Goal: Transaction & Acquisition: Download file/media

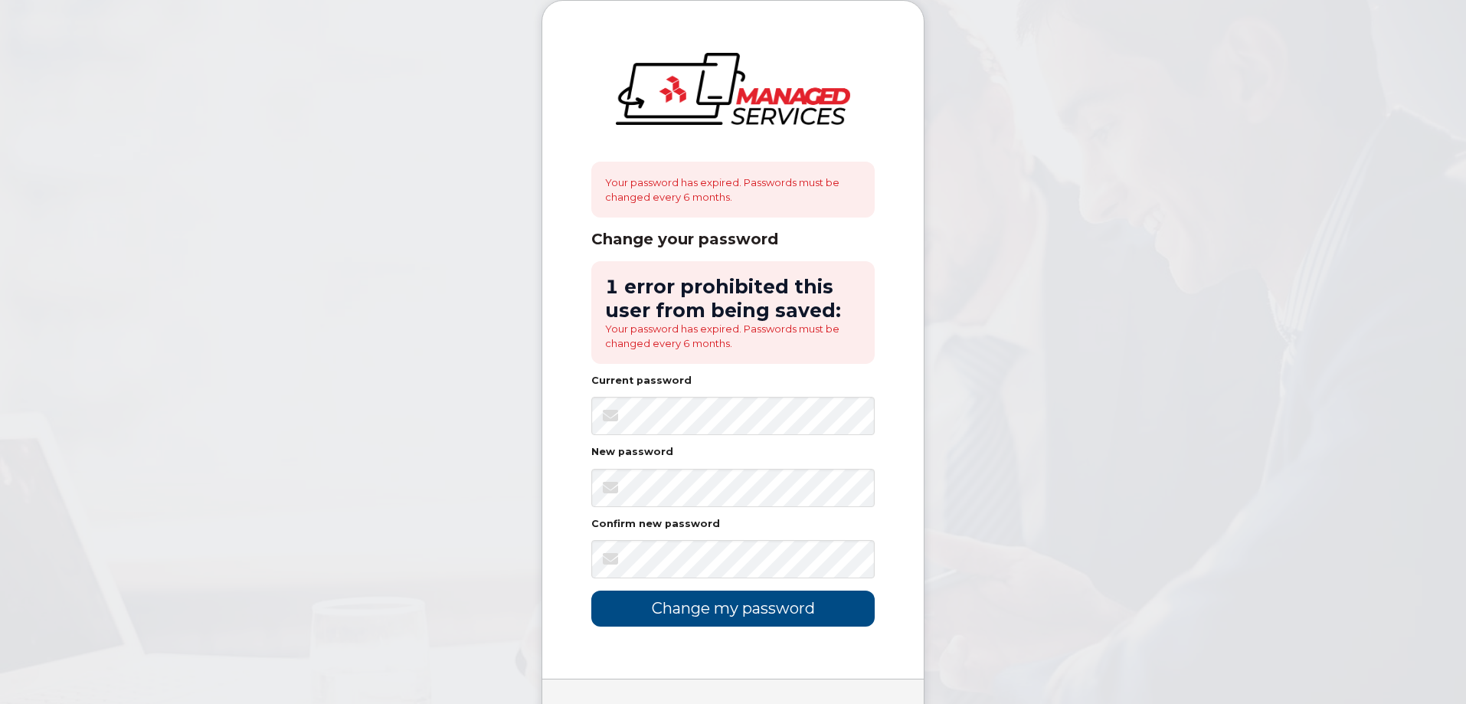
click at [1064, 418] on body "Your password has expired. Passwords must be changed every 6 months. Change you…" at bounding box center [733, 395] width 1466 height 790
click at [492, 469] on body "Your password has expired. Passwords must be changed every 6 months. Change you…" at bounding box center [733, 395] width 1466 height 790
click at [761, 621] on input "Change my password" at bounding box center [732, 609] width 283 height 36
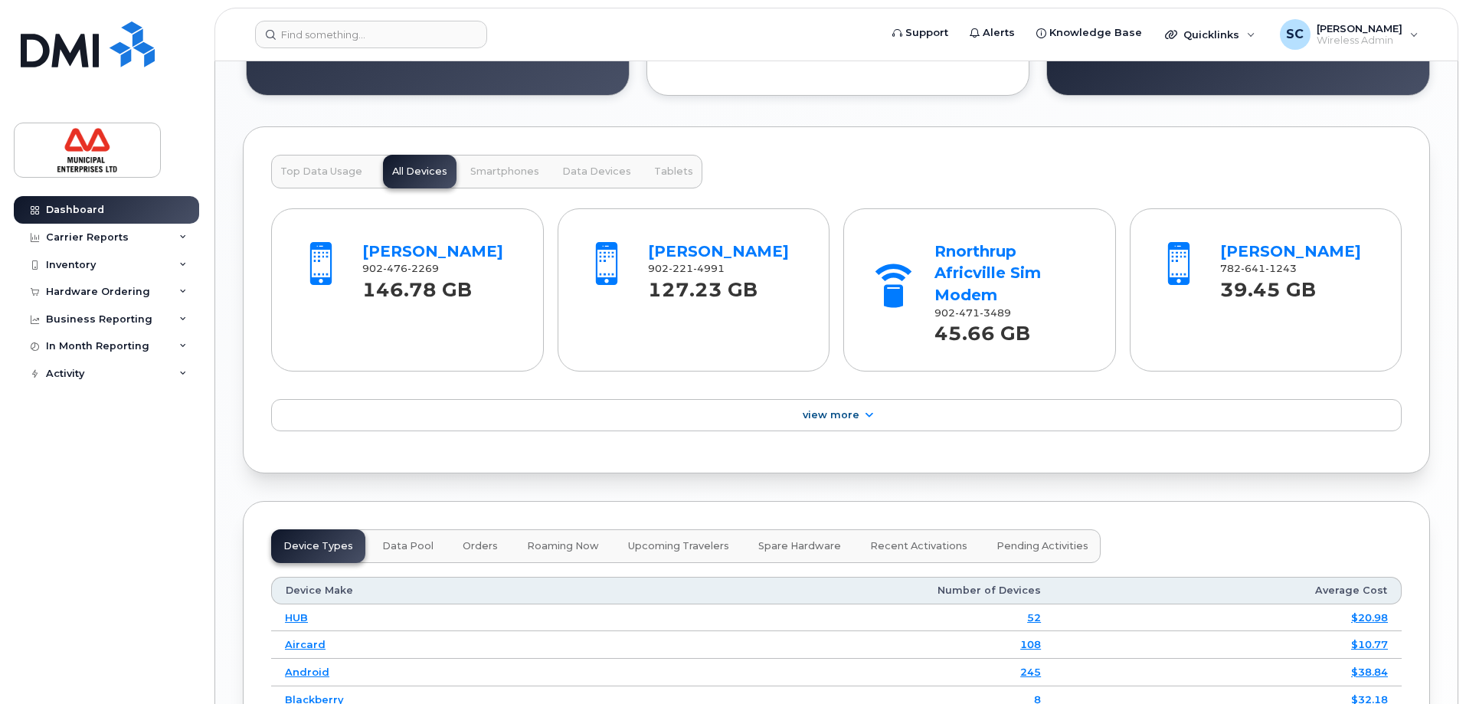
scroll to position [1532, 0]
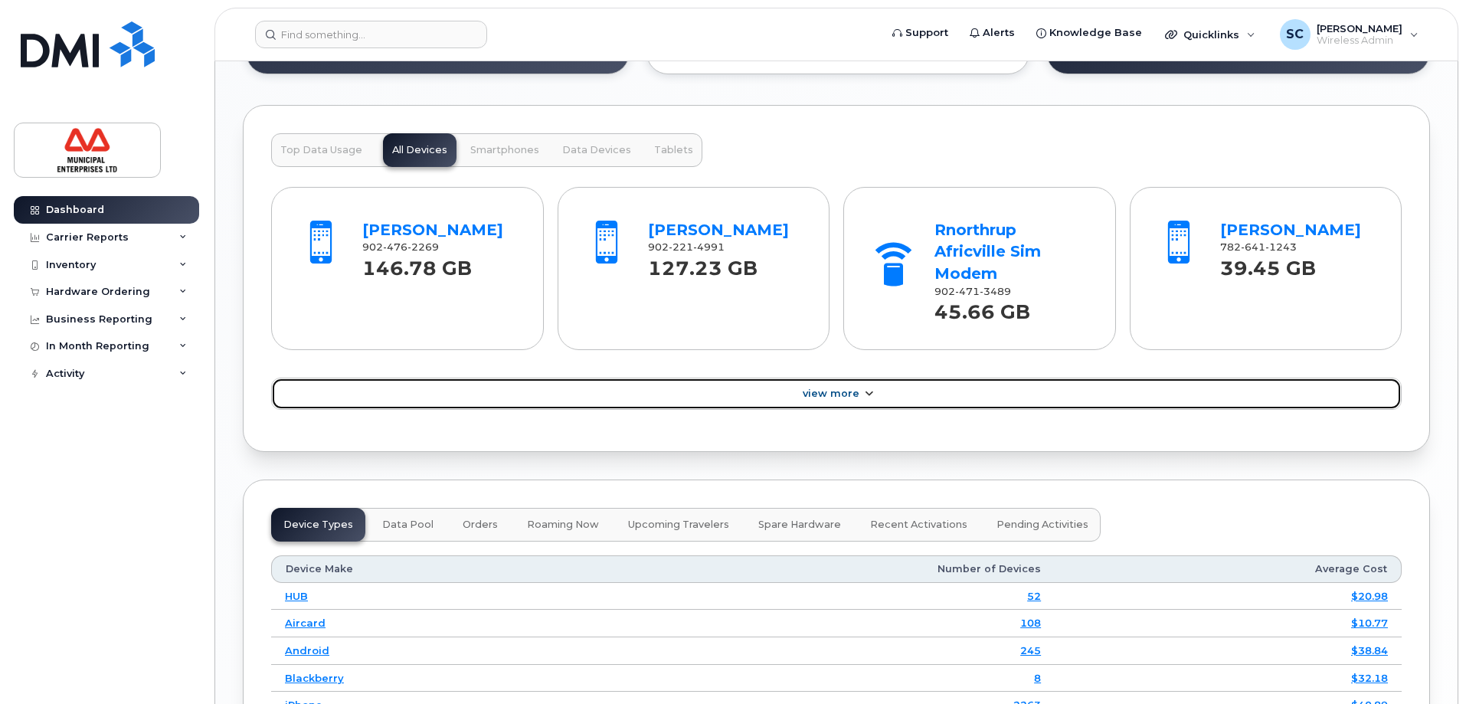
click at [869, 401] on span at bounding box center [868, 394] width 12 height 15
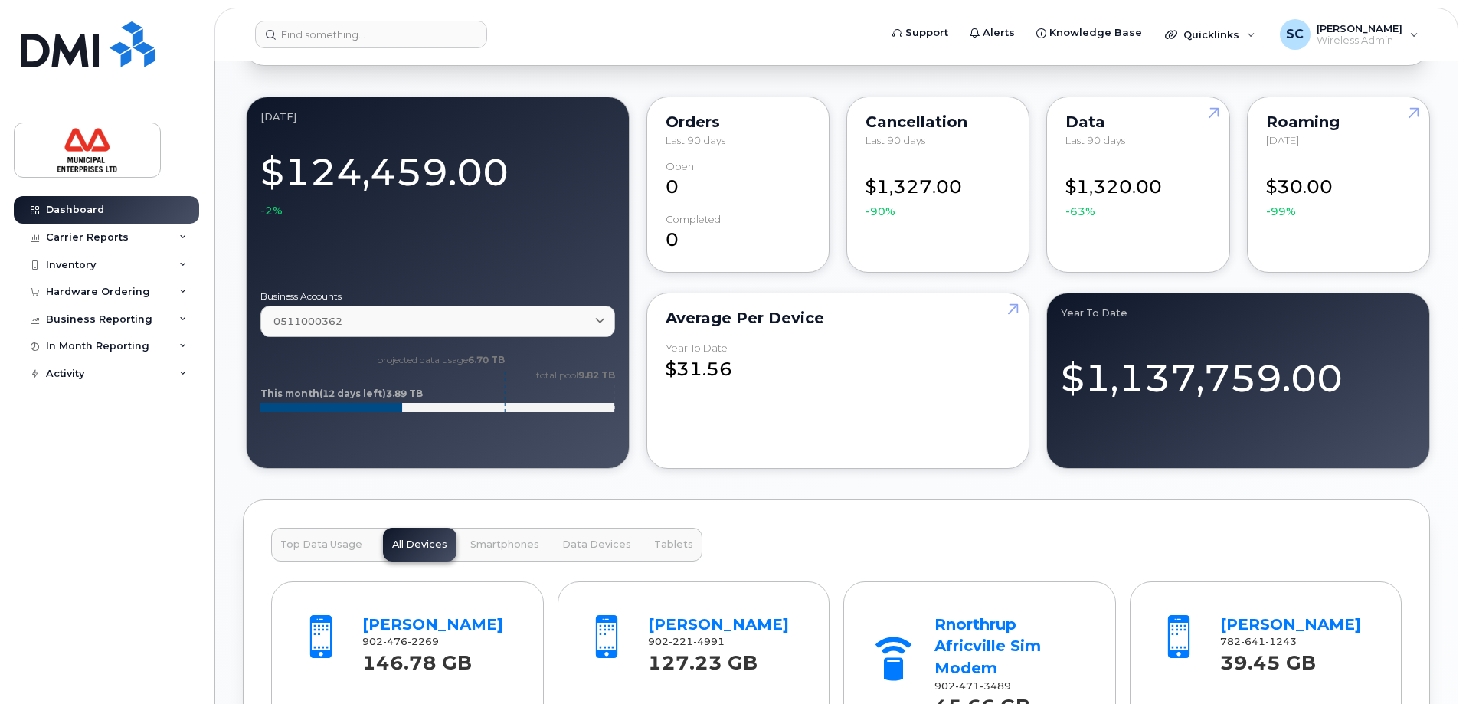
scroll to position [1149, 0]
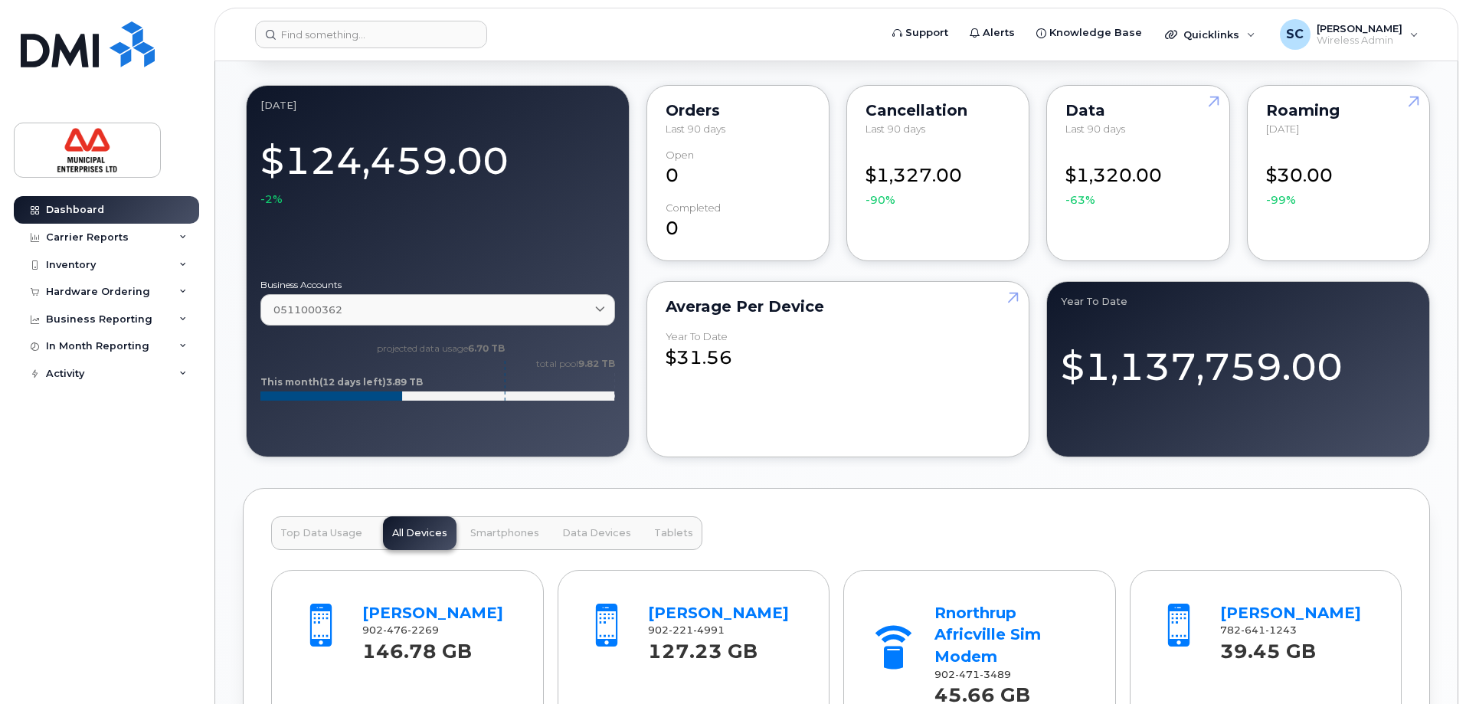
click at [327, 530] on span "Top Data Usage" at bounding box center [321, 533] width 82 height 12
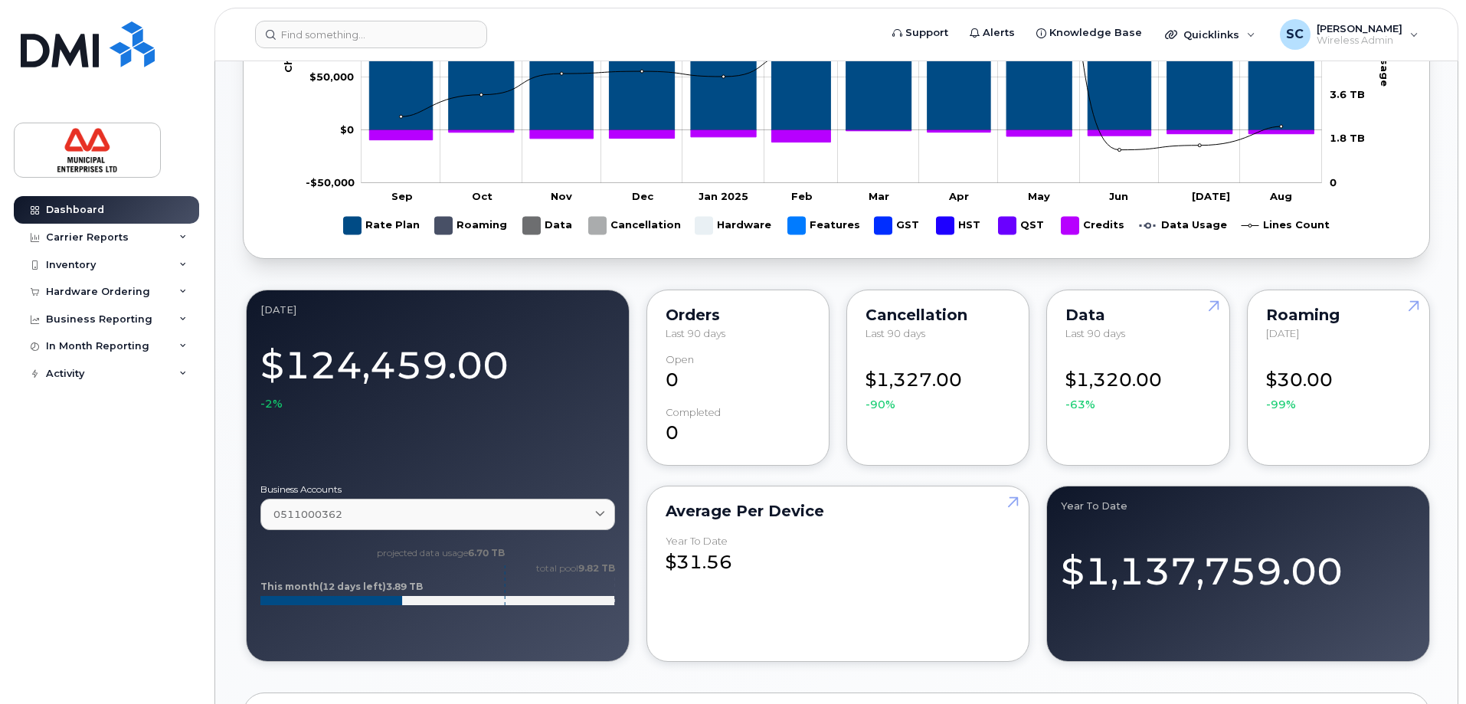
scroll to position [919, 0]
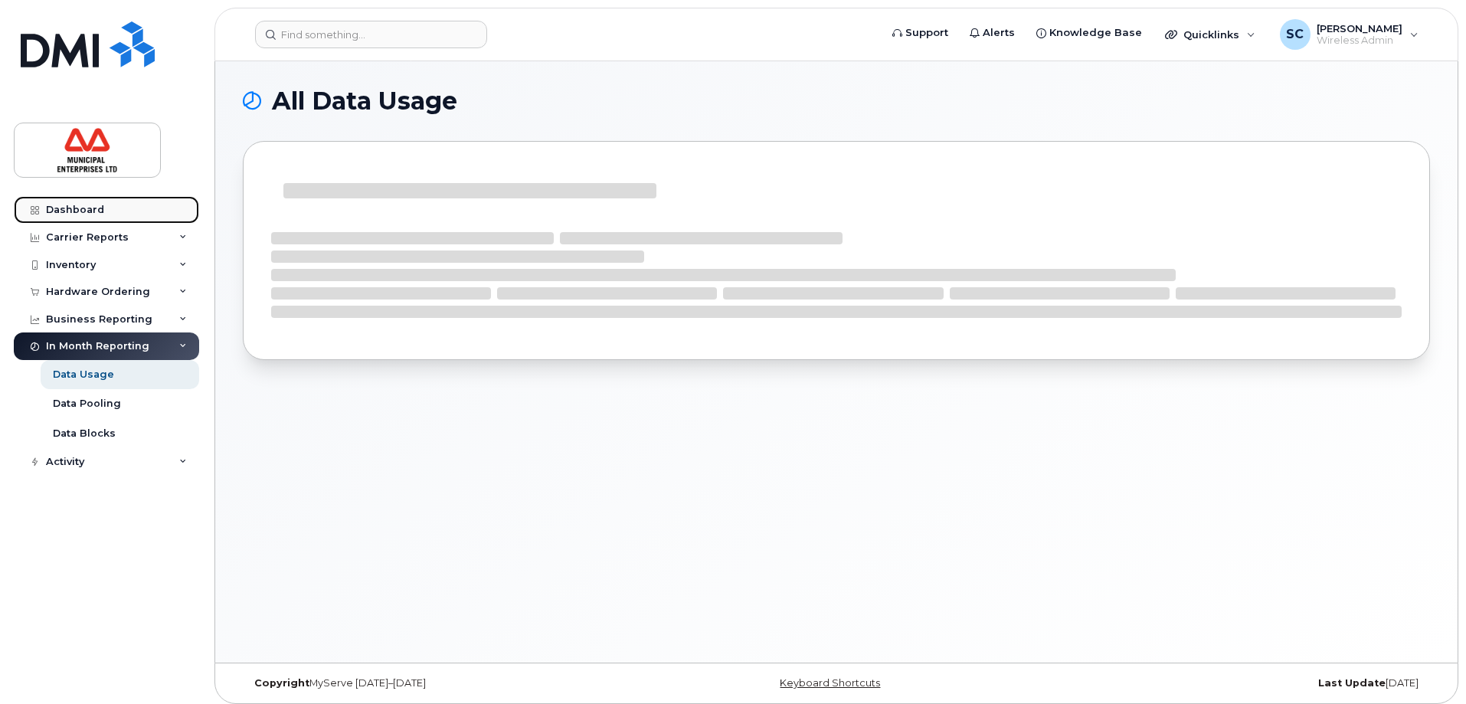
click at [71, 205] on div "Dashboard" at bounding box center [75, 210] width 58 height 12
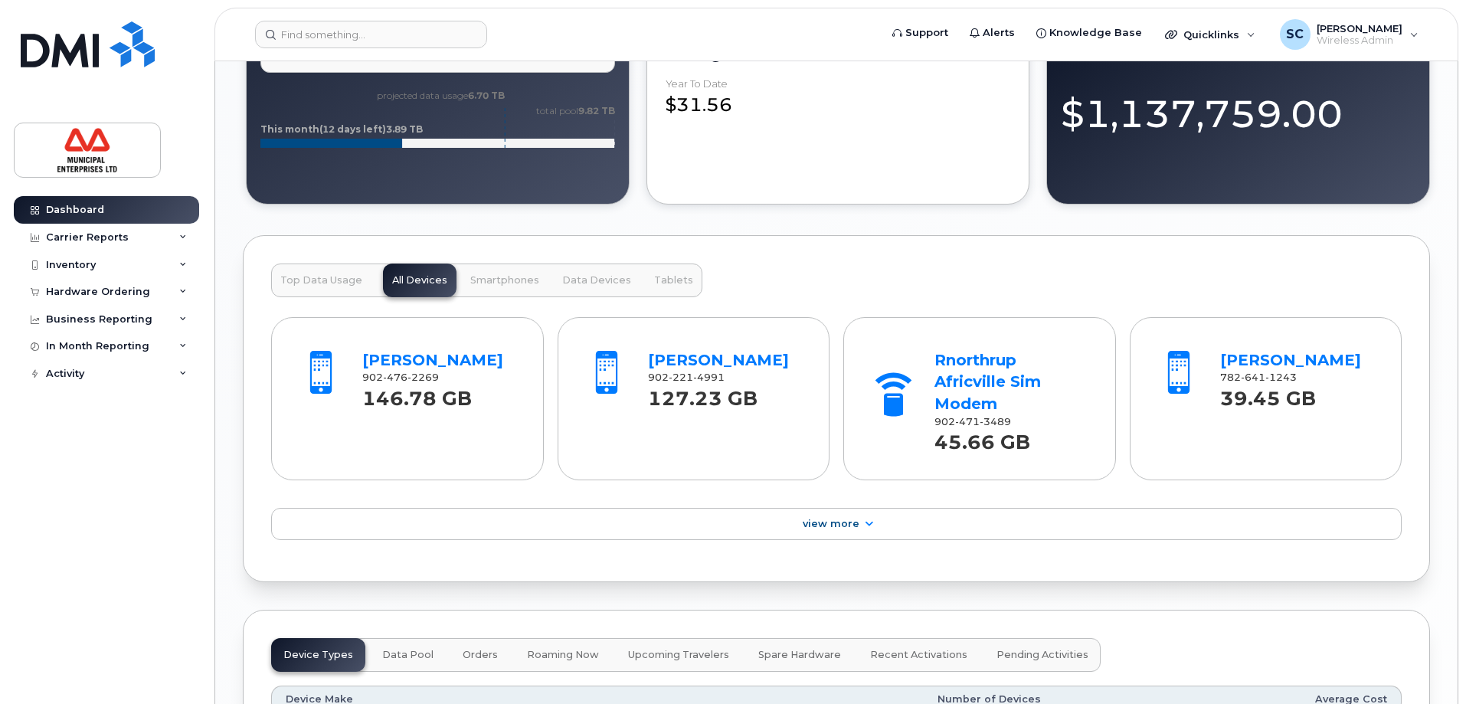
scroll to position [1492, 0]
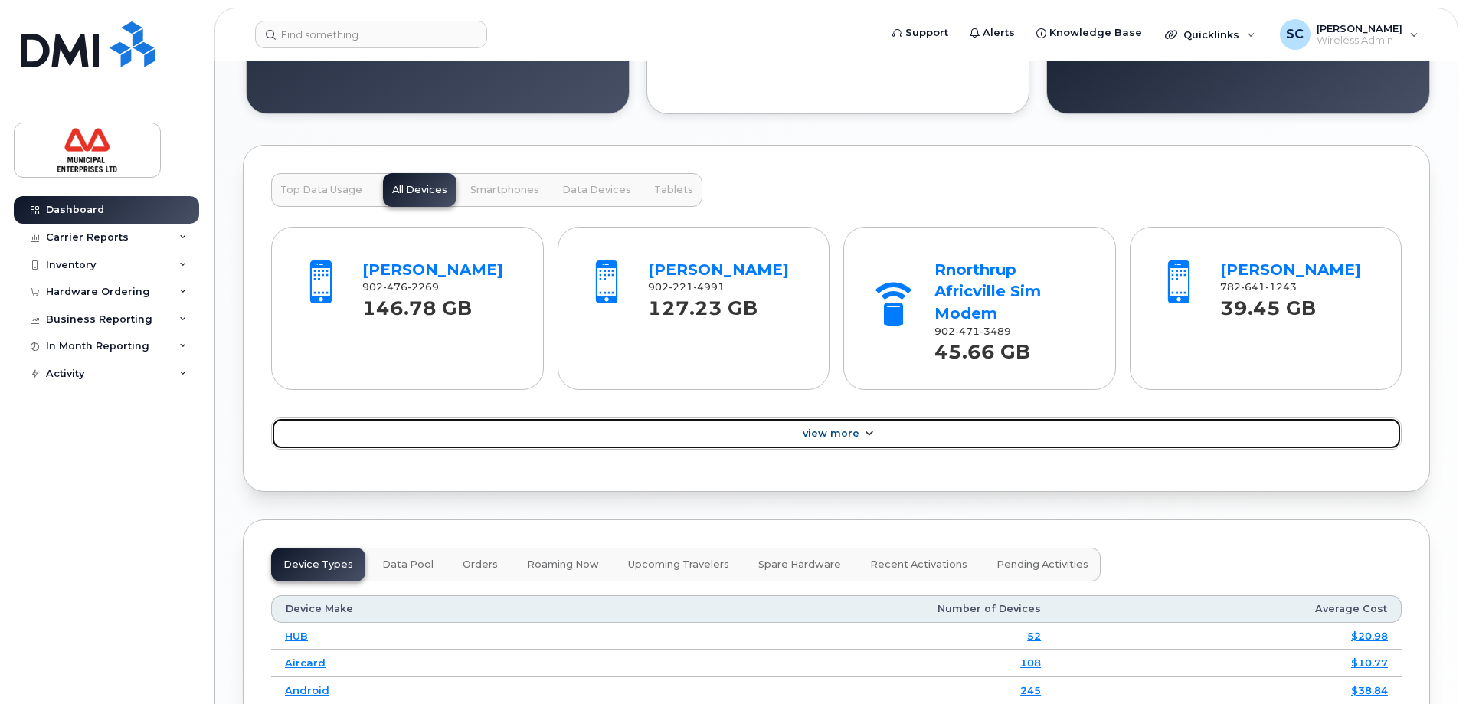
click at [848, 420] on link "View More" at bounding box center [836, 433] width 1131 height 32
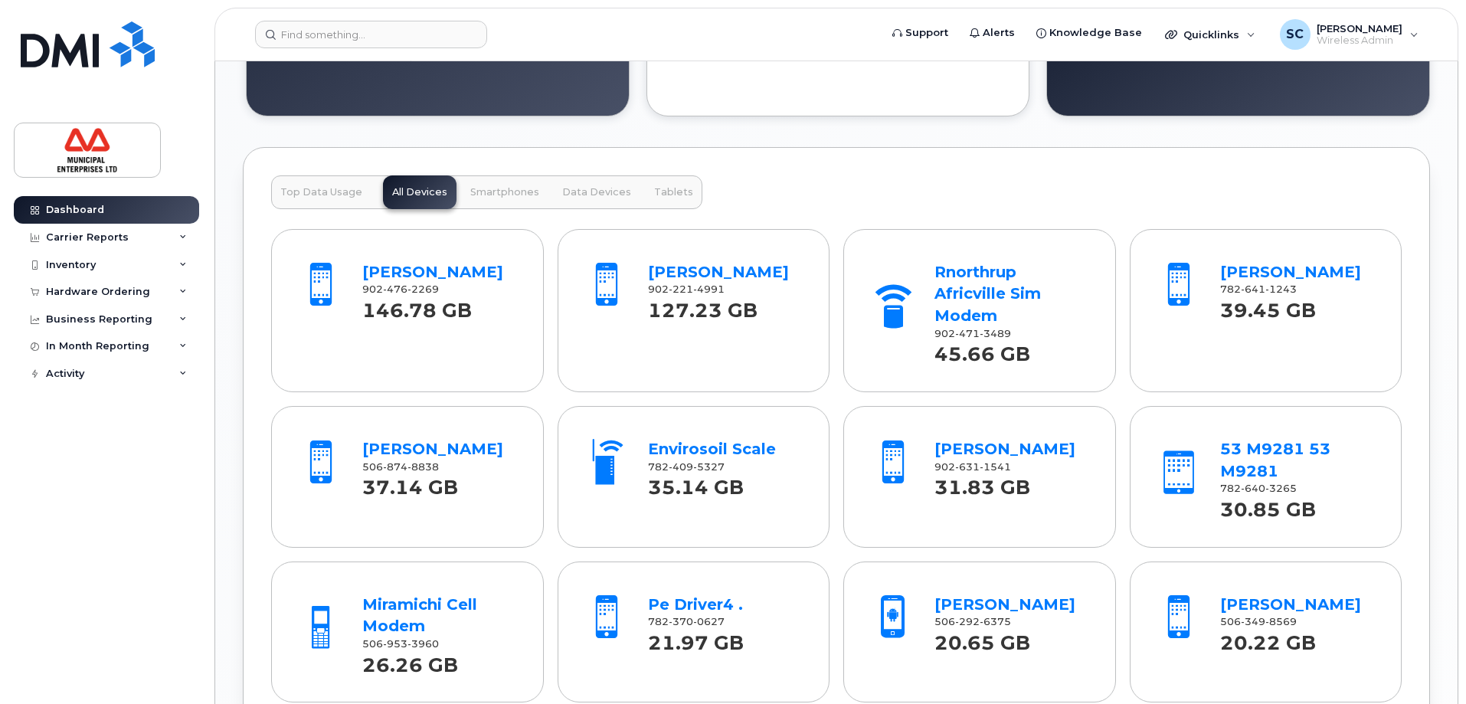
scroll to position [1262, 0]
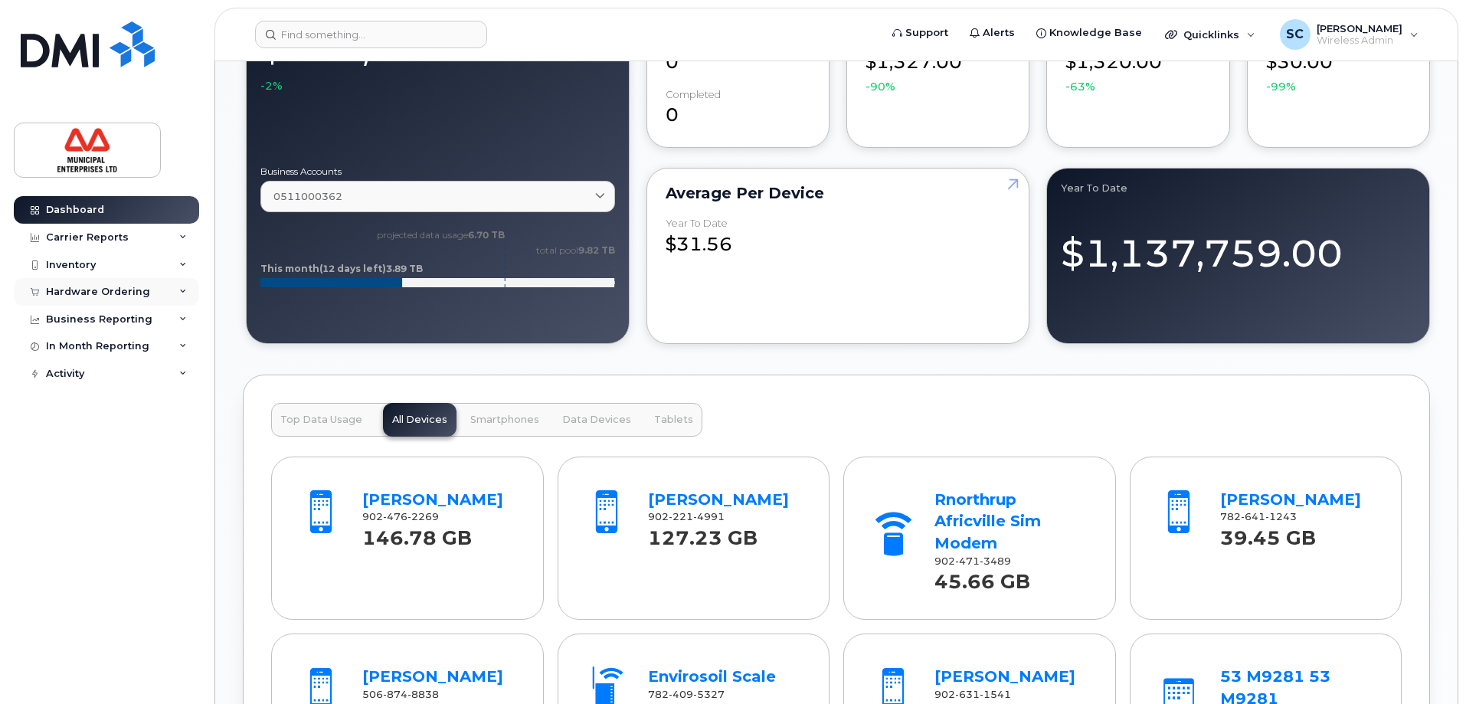
click at [118, 289] on div "Hardware Ordering" at bounding box center [98, 292] width 104 height 12
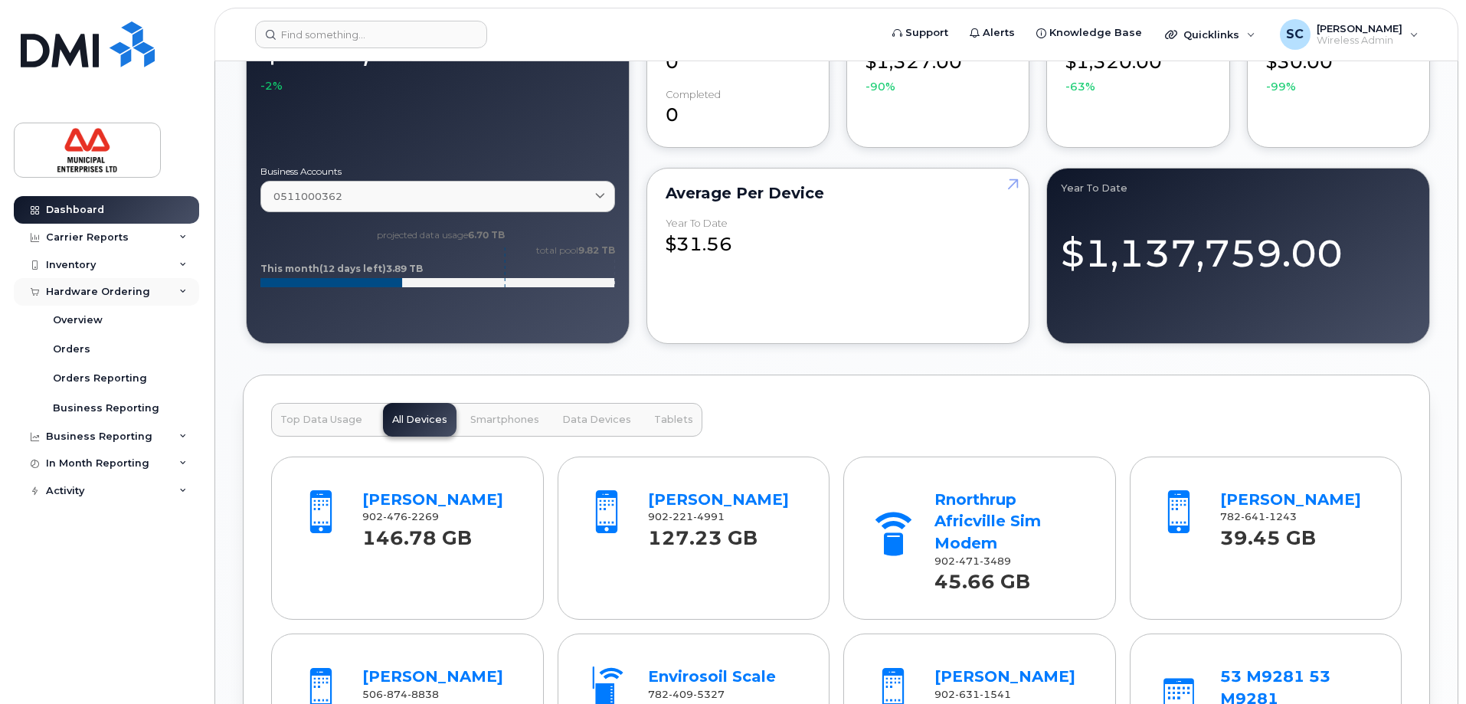
click at [178, 289] on div "Hardware Ordering" at bounding box center [106, 292] width 185 height 28
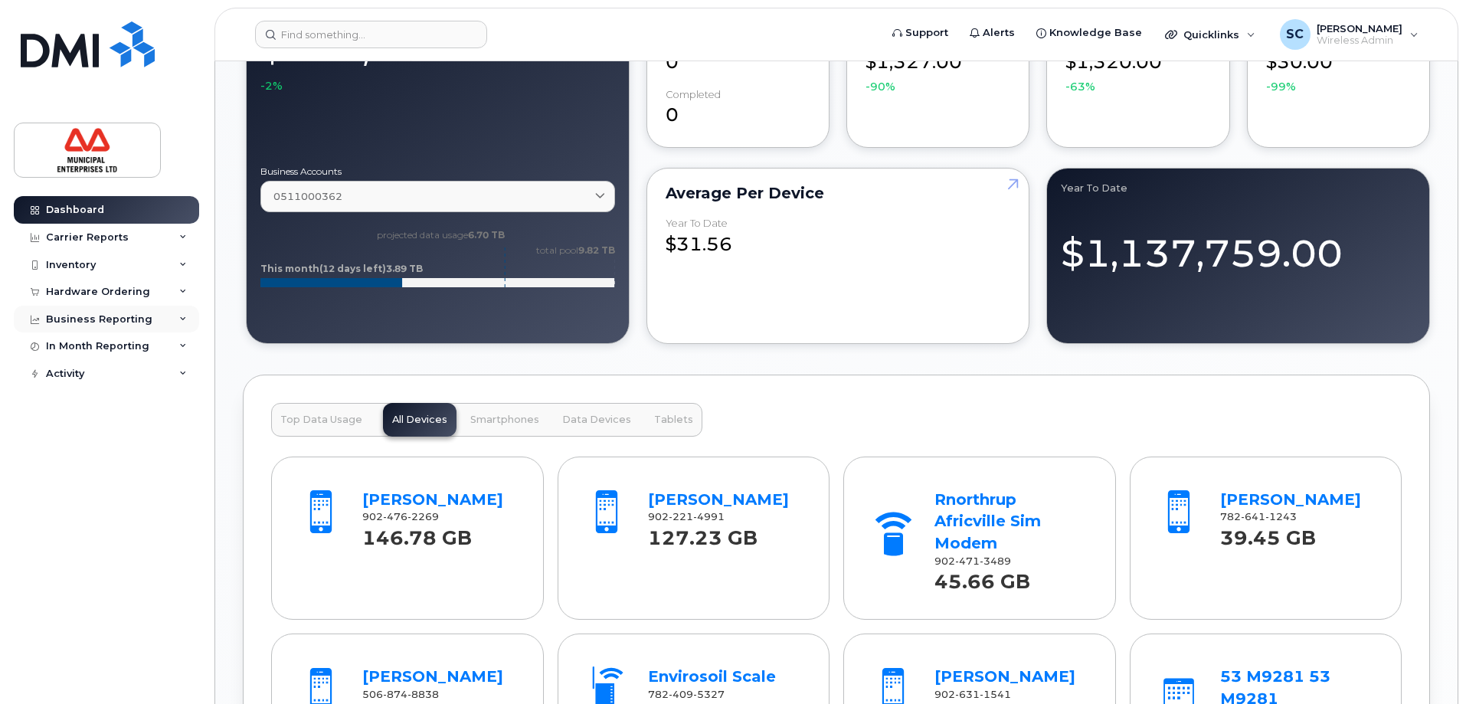
click at [93, 326] on div "Business Reporting" at bounding box center [106, 320] width 185 height 28
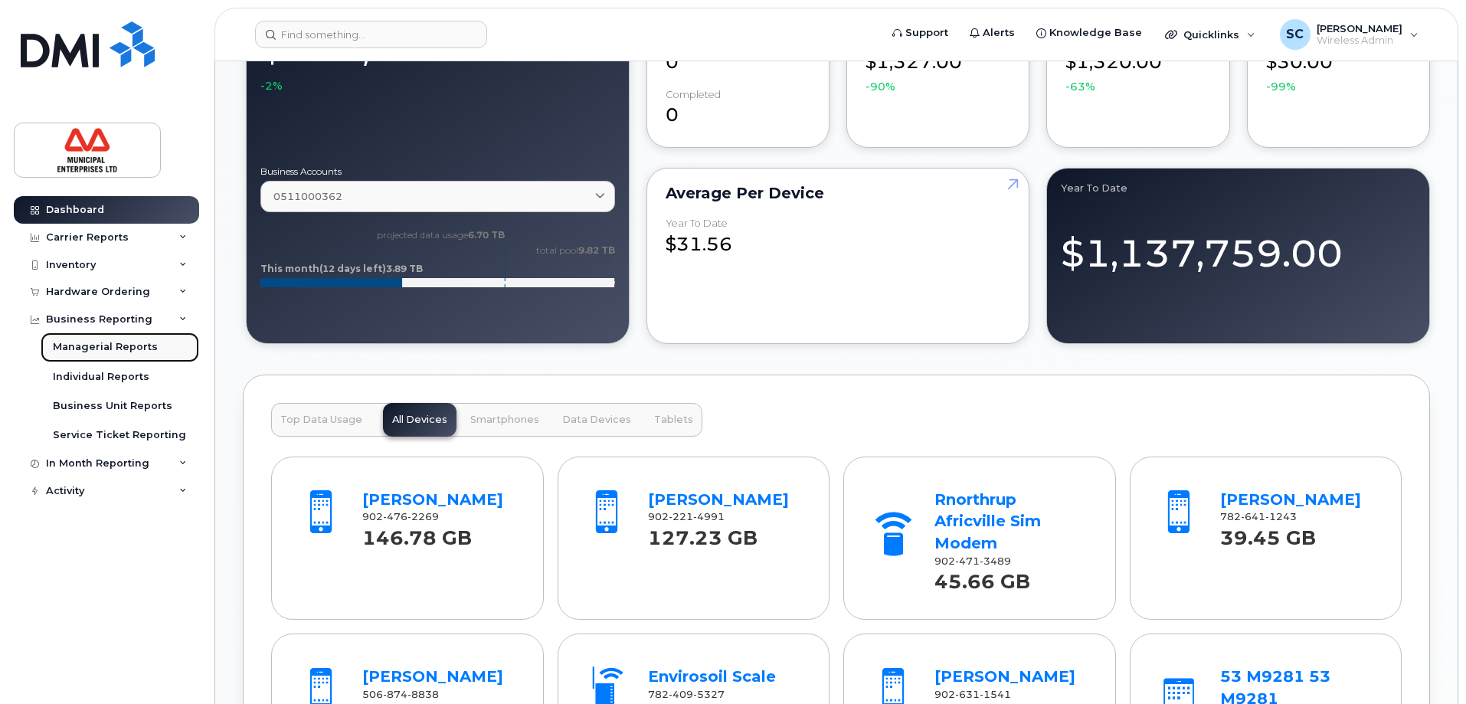
click at [105, 345] on div "Managerial Reports" at bounding box center [105, 347] width 105 height 14
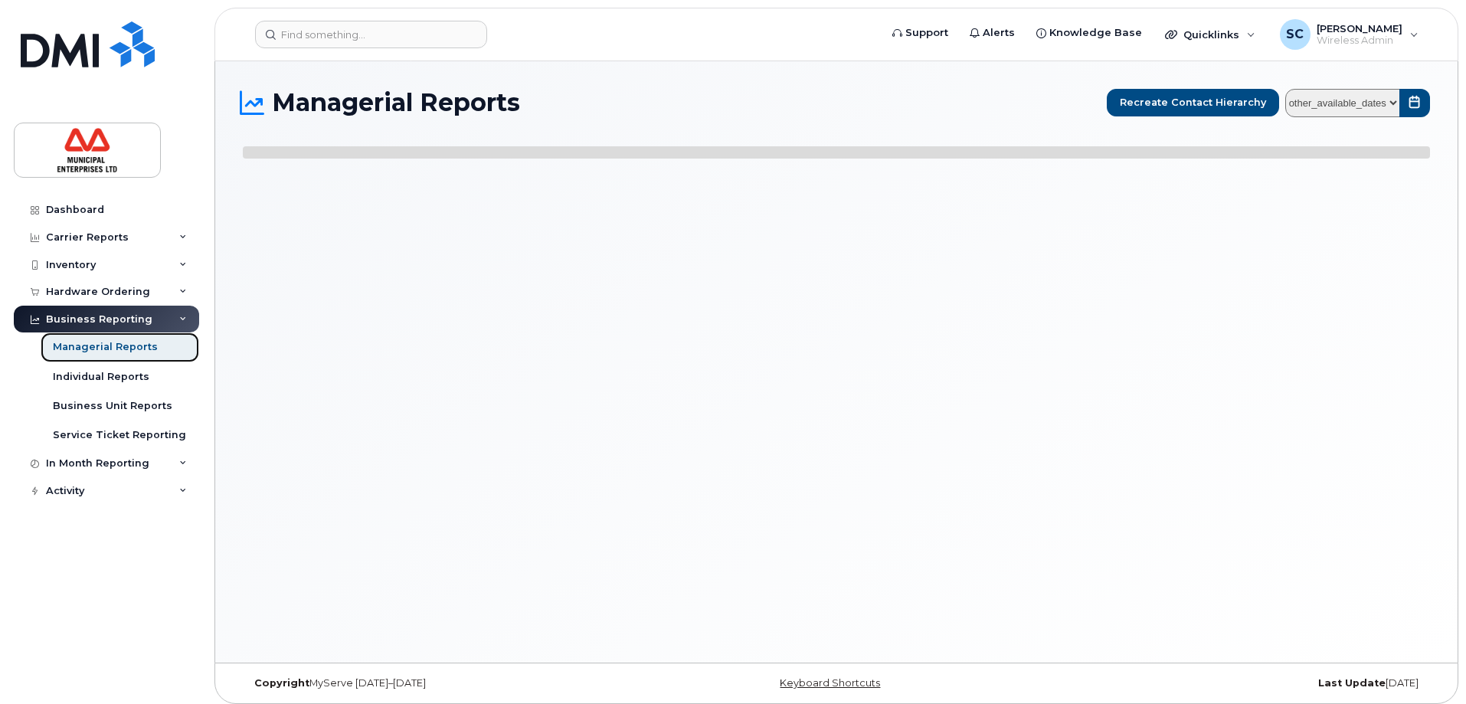
select select
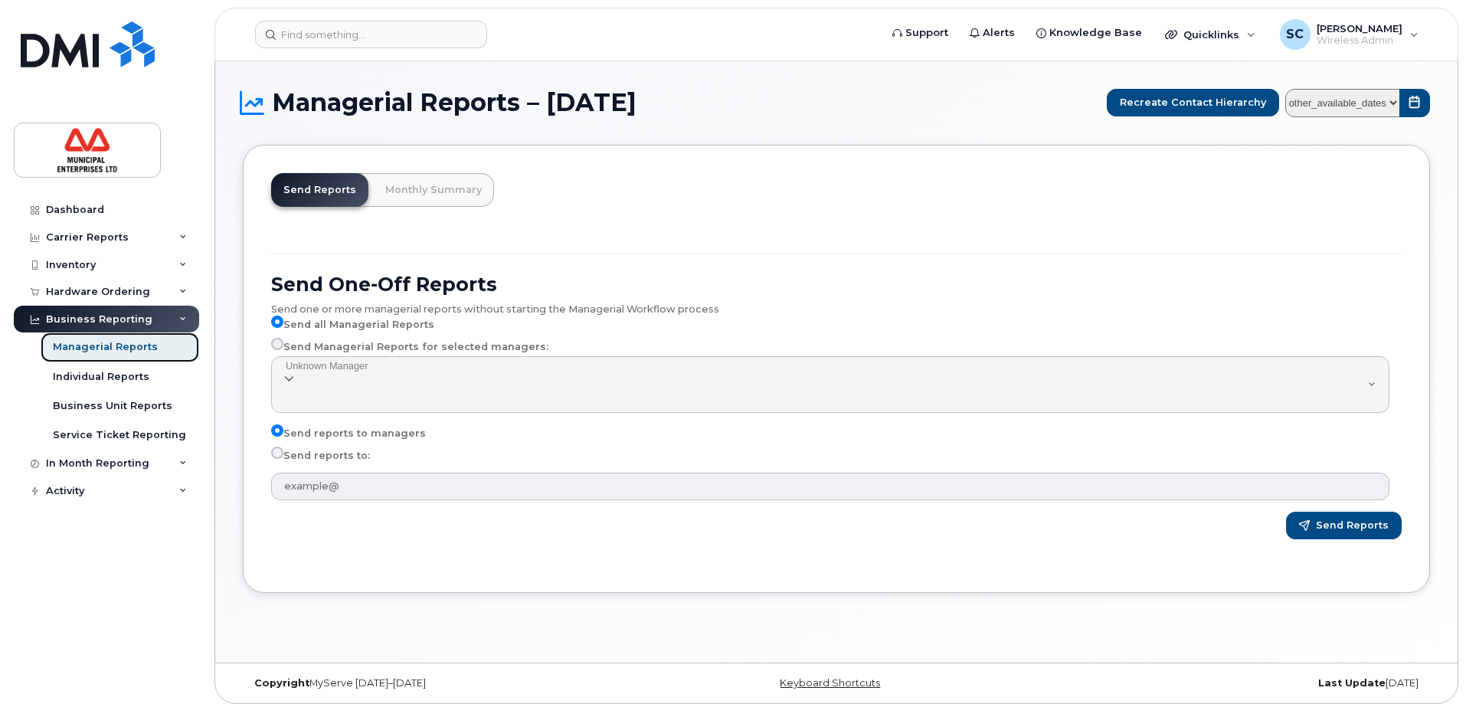
select select
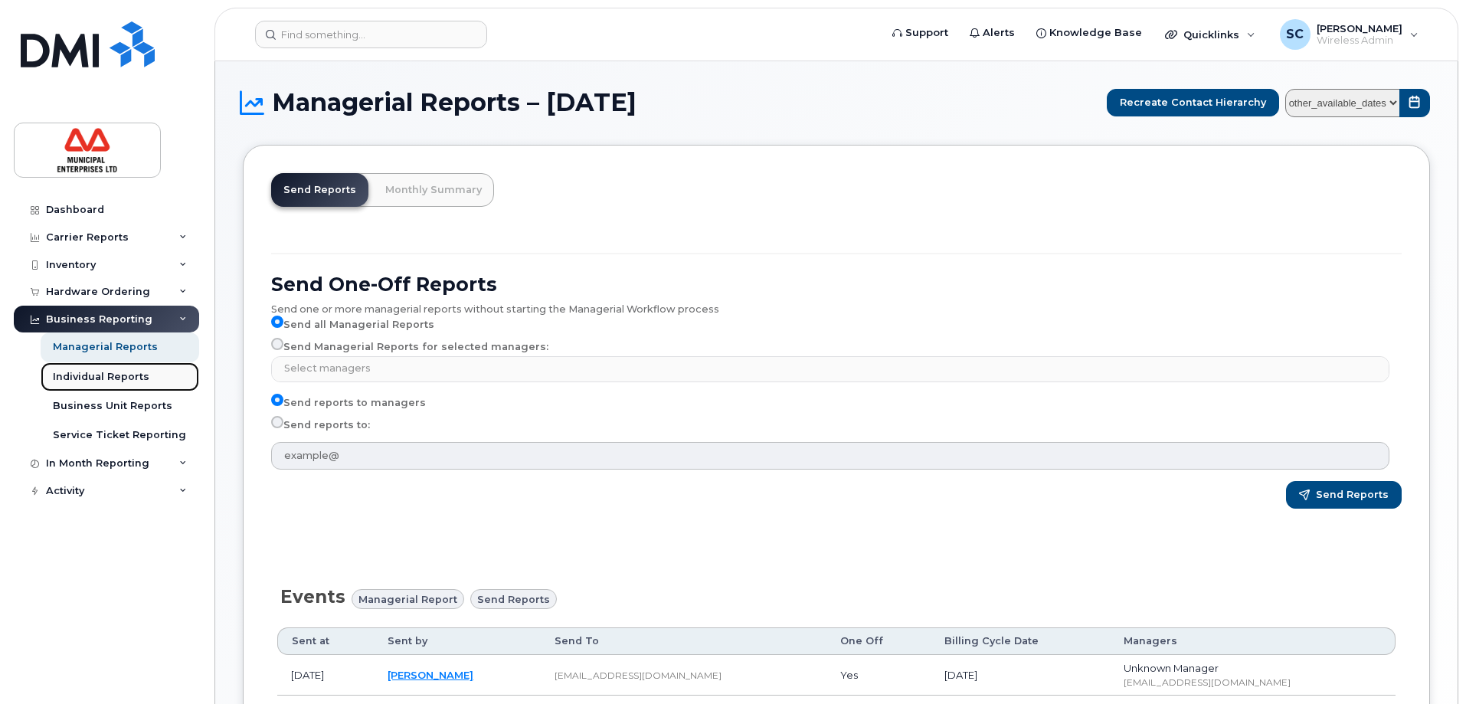
click at [87, 378] on div "Individual Reports" at bounding box center [101, 377] width 97 height 14
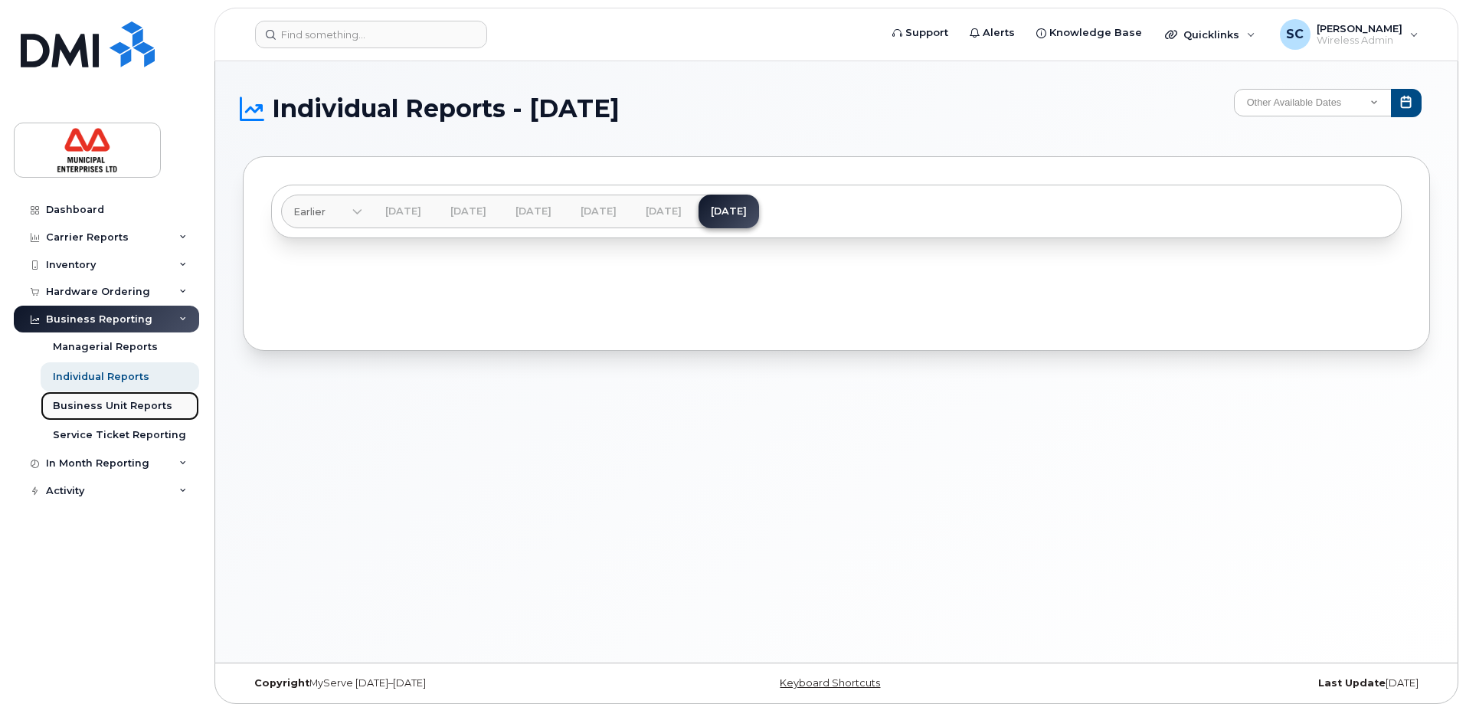
click at [119, 407] on div "Business Unit Reports" at bounding box center [112, 406] width 119 height 14
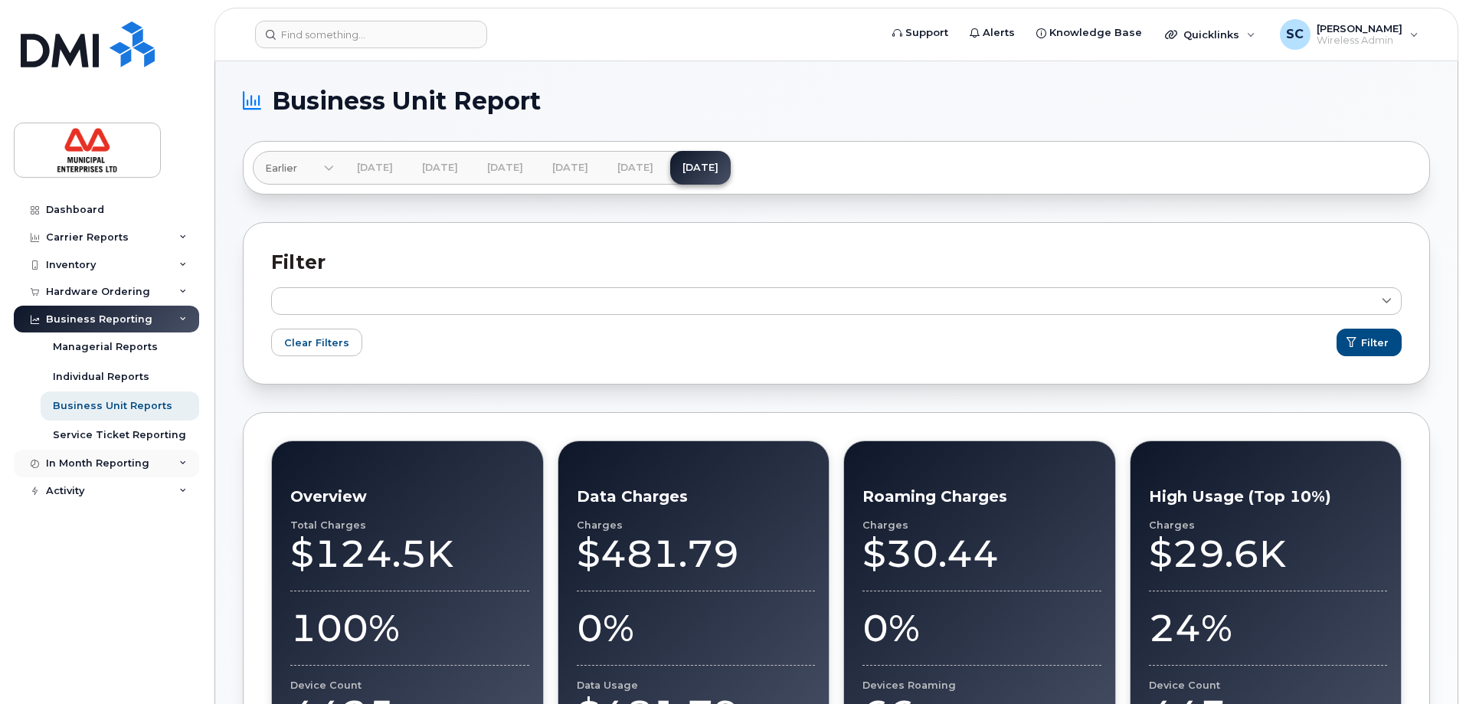
click at [135, 462] on div "In Month Reporting" at bounding box center [97, 463] width 103 height 12
click at [147, 456] on div "In Month Reporting" at bounding box center [106, 464] width 185 height 28
click at [108, 238] on div "Carrier Reports" at bounding box center [87, 237] width 83 height 12
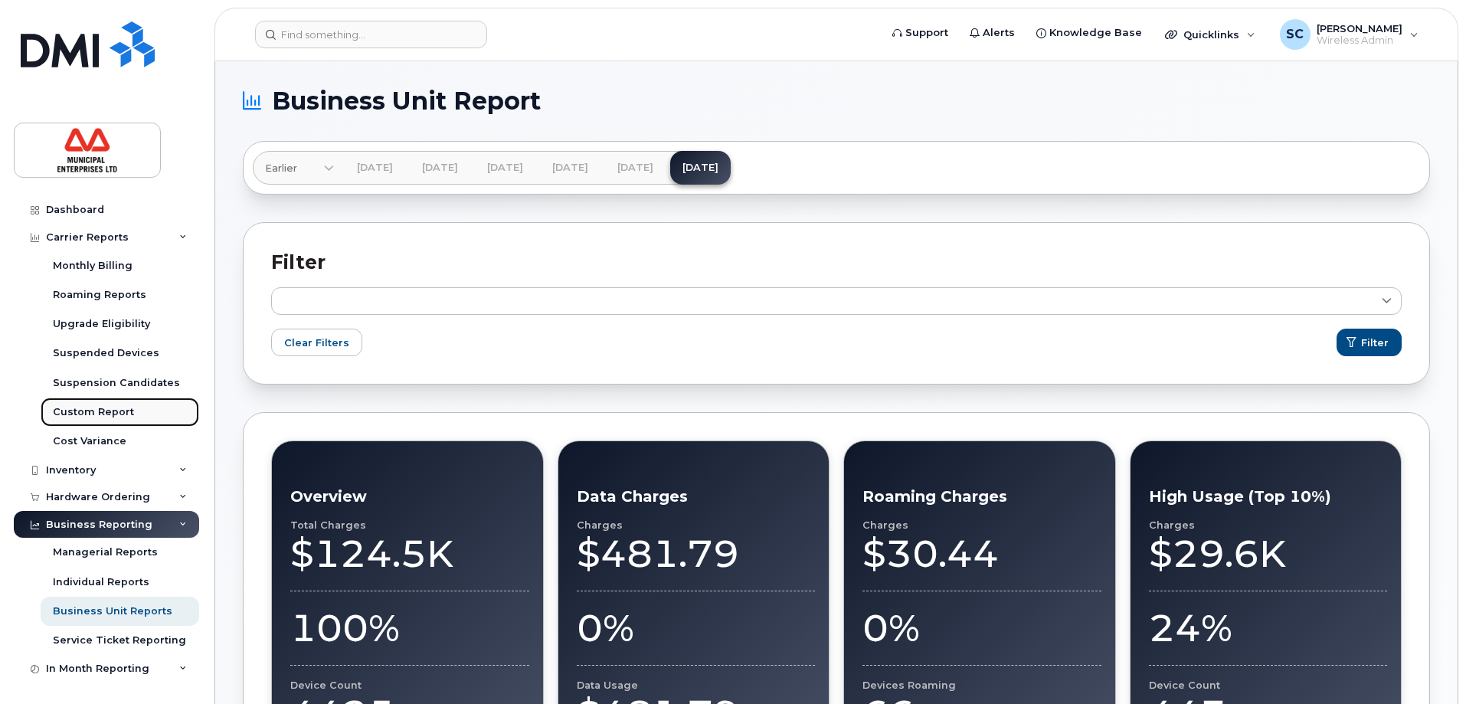
click at [113, 414] on div "Custom Report" at bounding box center [93, 412] width 81 height 14
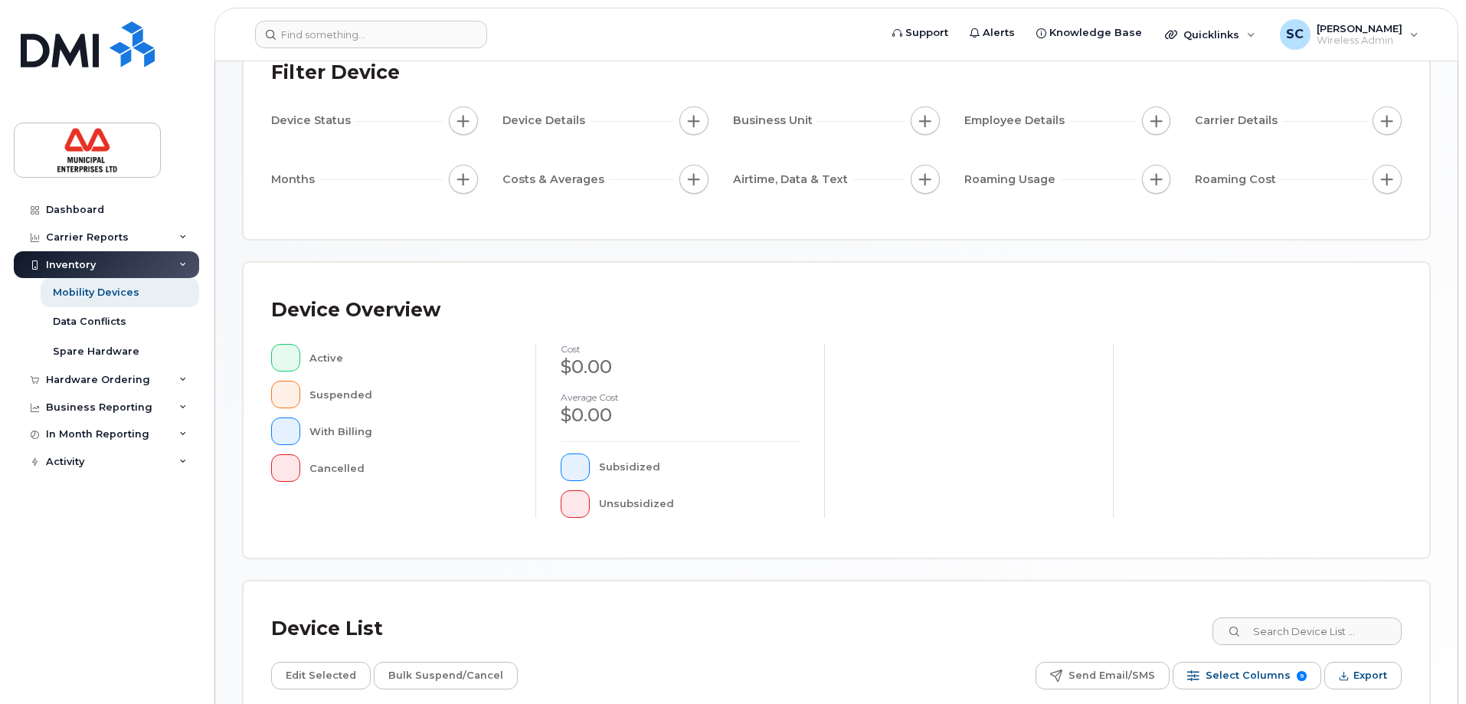
scroll to position [50, 0]
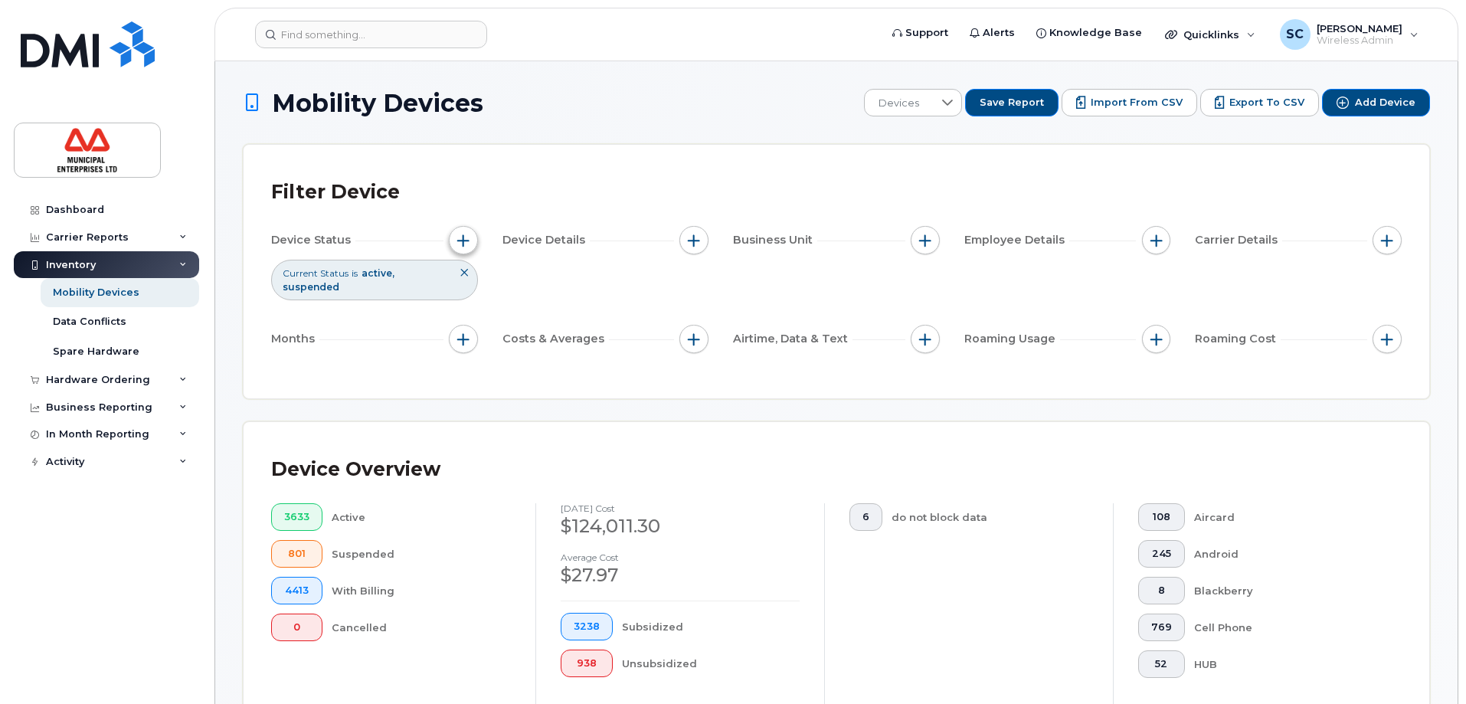
click at [459, 244] on span "button" at bounding box center [463, 240] width 12 height 12
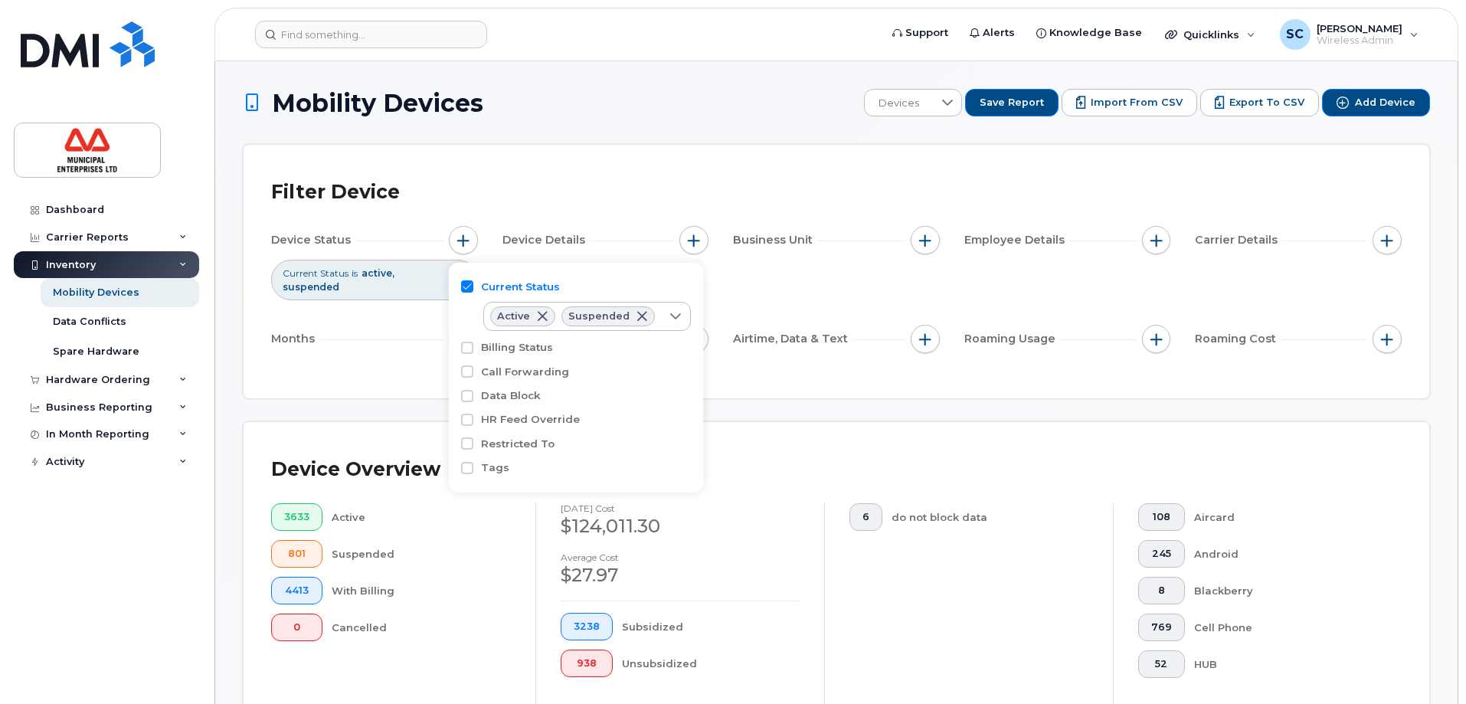
click at [474, 351] on div "Billing Status" at bounding box center [576, 347] width 230 height 15
click at [466, 346] on input "Billing Status" at bounding box center [467, 348] width 12 height 12
checkbox input "true"
click at [468, 409] on input "Call Forwarding" at bounding box center [467, 407] width 12 height 12
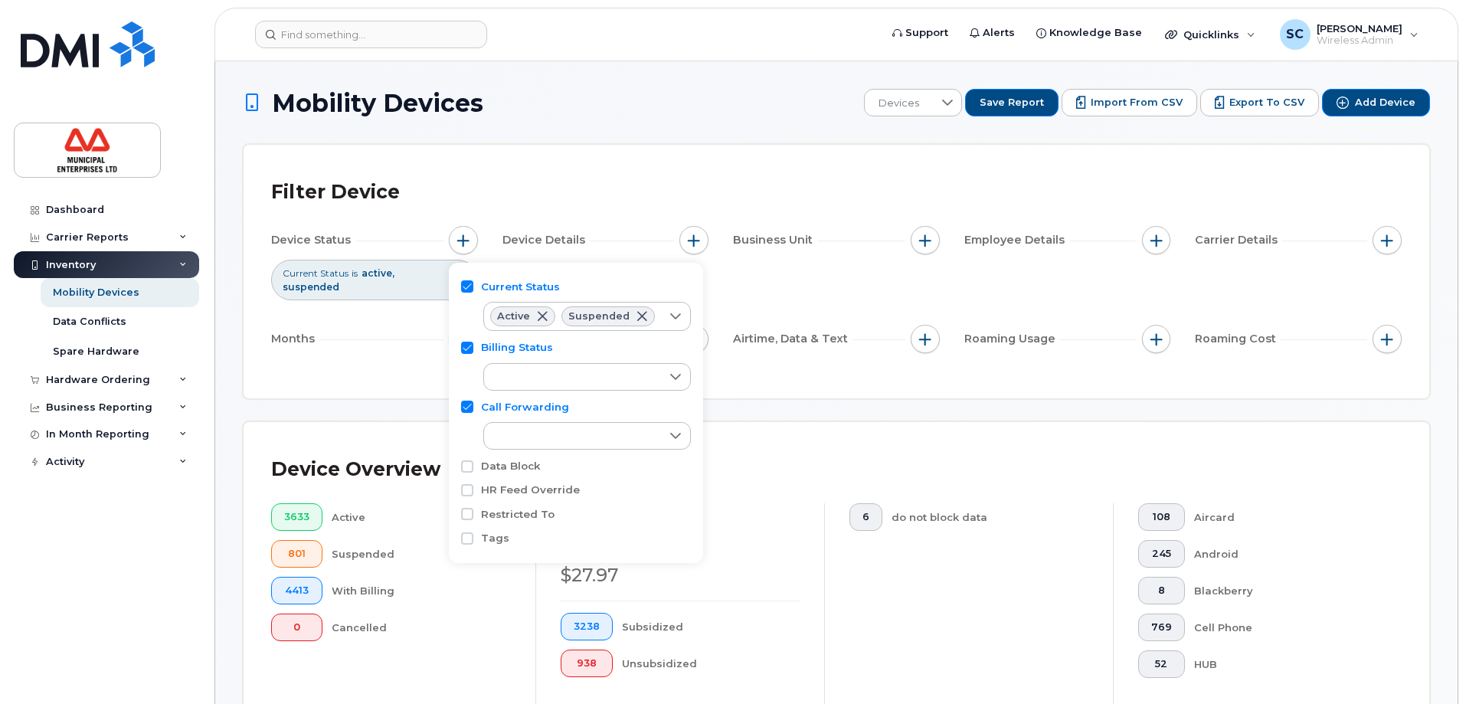
click at [471, 398] on div "Call Forwarding" at bounding box center [576, 424] width 230 height 59
click at [468, 404] on input "Call Forwarding" at bounding box center [467, 407] width 12 height 12
checkbox input "false"
click at [469, 348] on input "Billing Status" at bounding box center [467, 348] width 12 height 12
checkbox input "false"
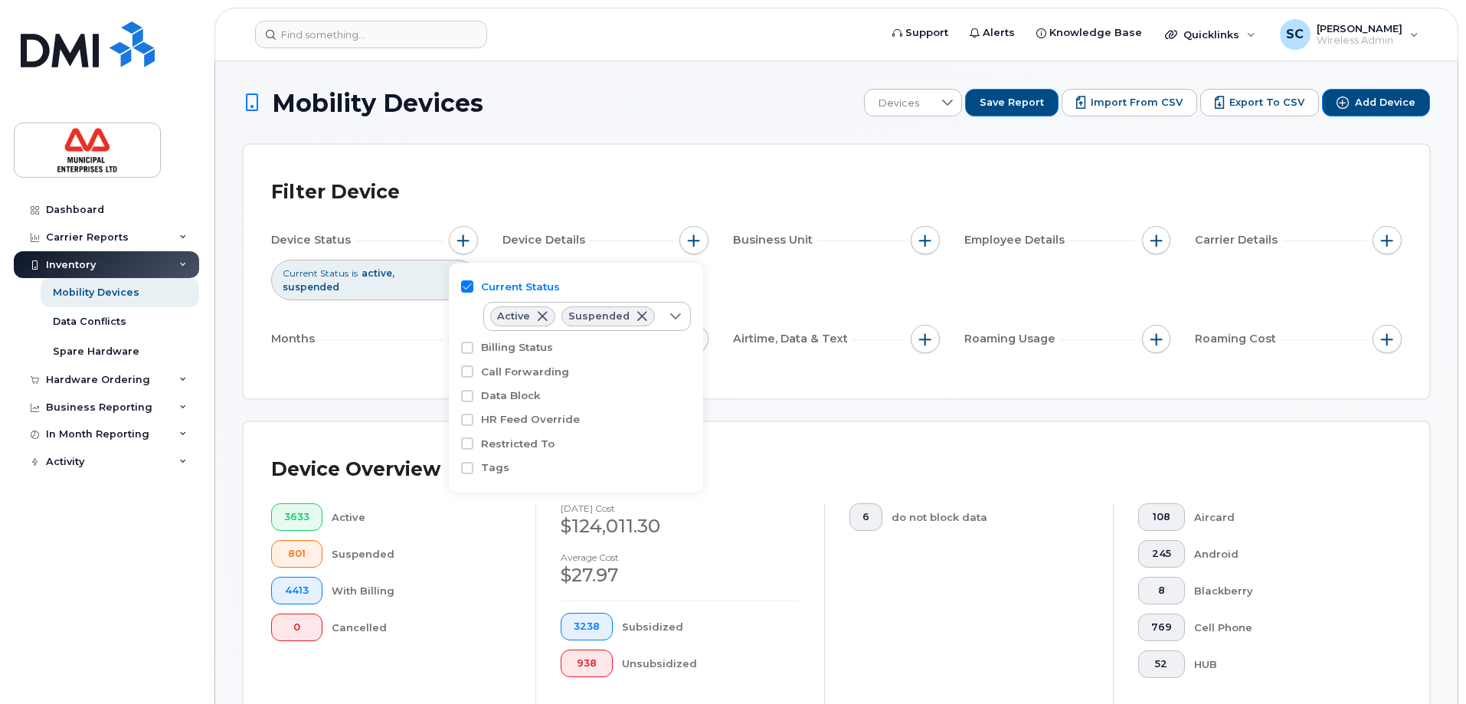
click at [461, 290] on input "Current Status" at bounding box center [467, 286] width 12 height 12
checkbox input "false"
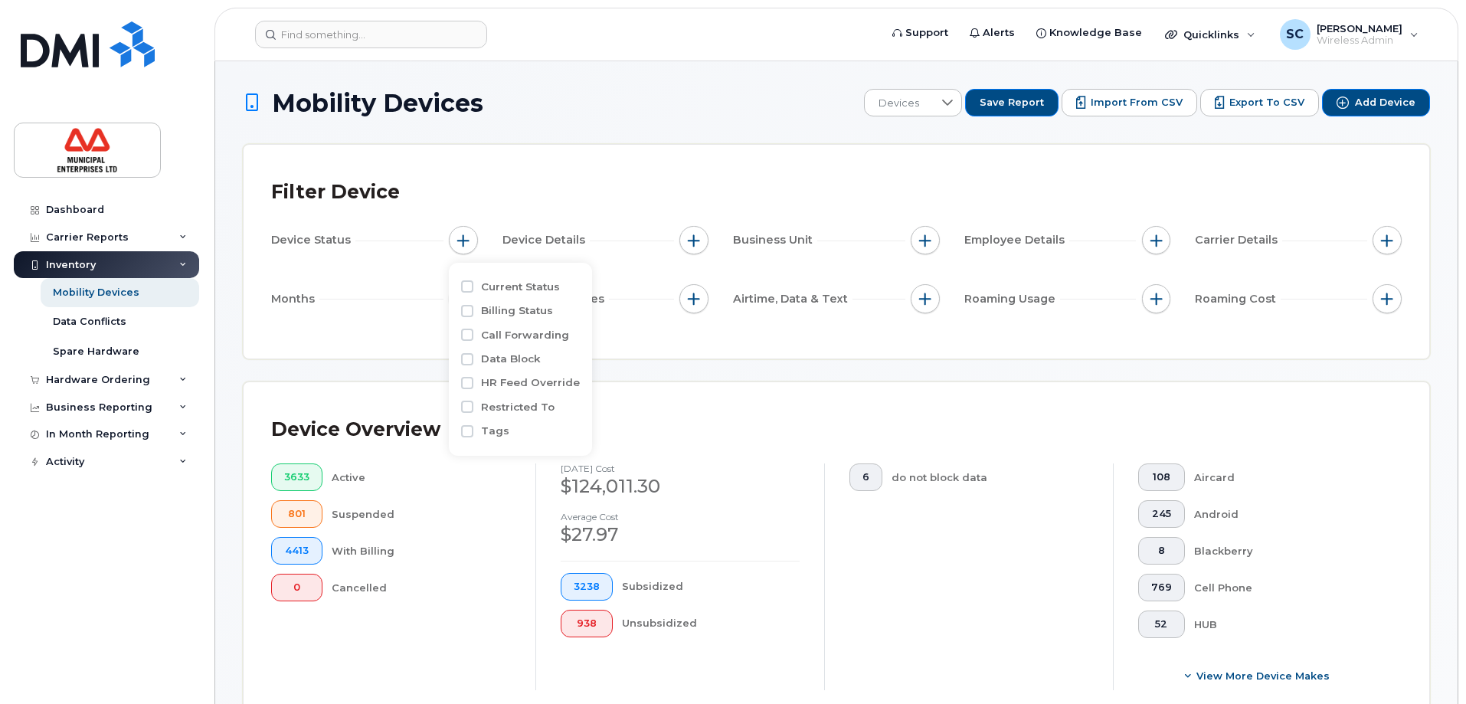
drag, startPoint x: 1275, startPoint y: 110, endPoint x: 1349, endPoint y: 214, distance: 126.9
click at [1275, 110] on button "Export to CSV" at bounding box center [1259, 103] width 119 height 28
